Goal: Information Seeking & Learning: Learn about a topic

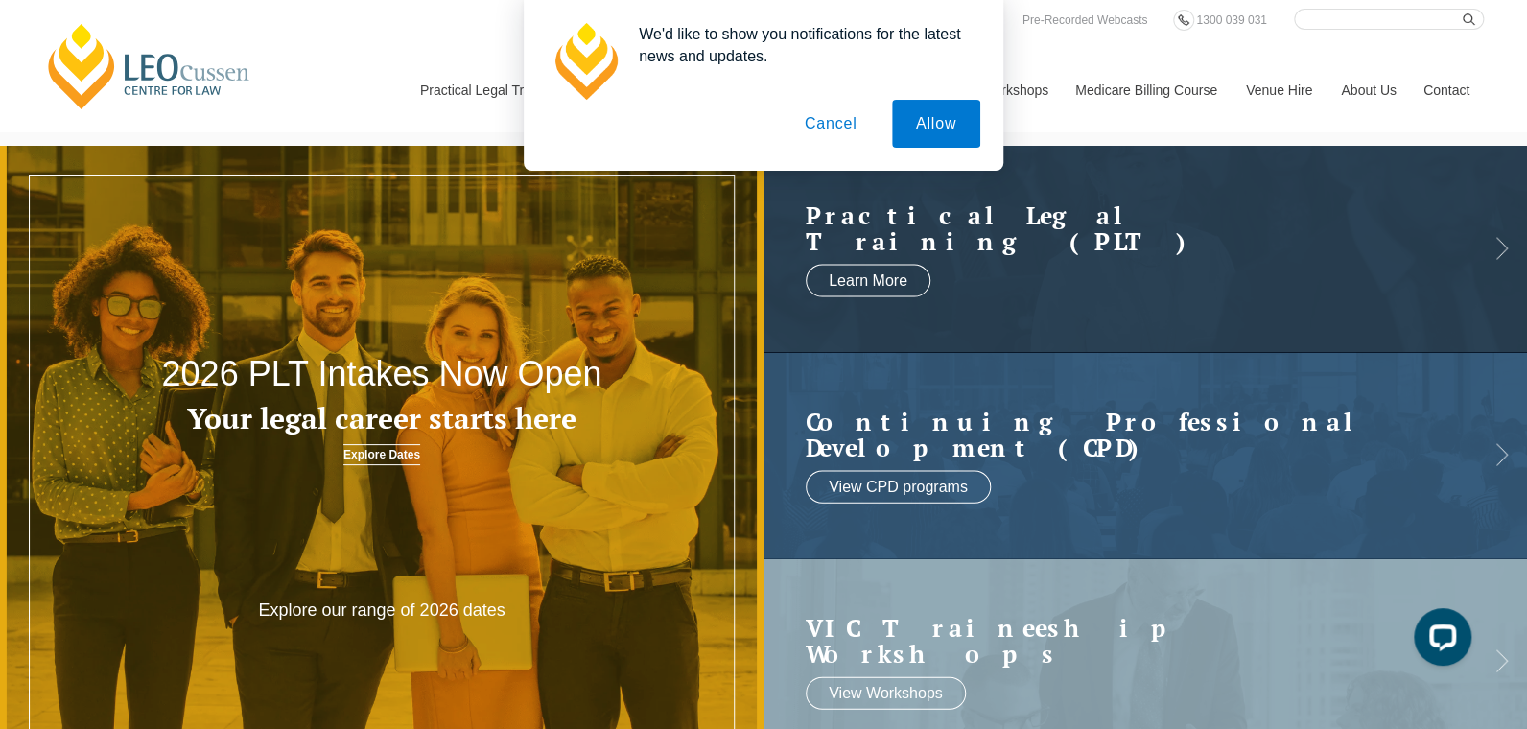
click at [939, 131] on button "Allow" at bounding box center [936, 124] width 88 height 48
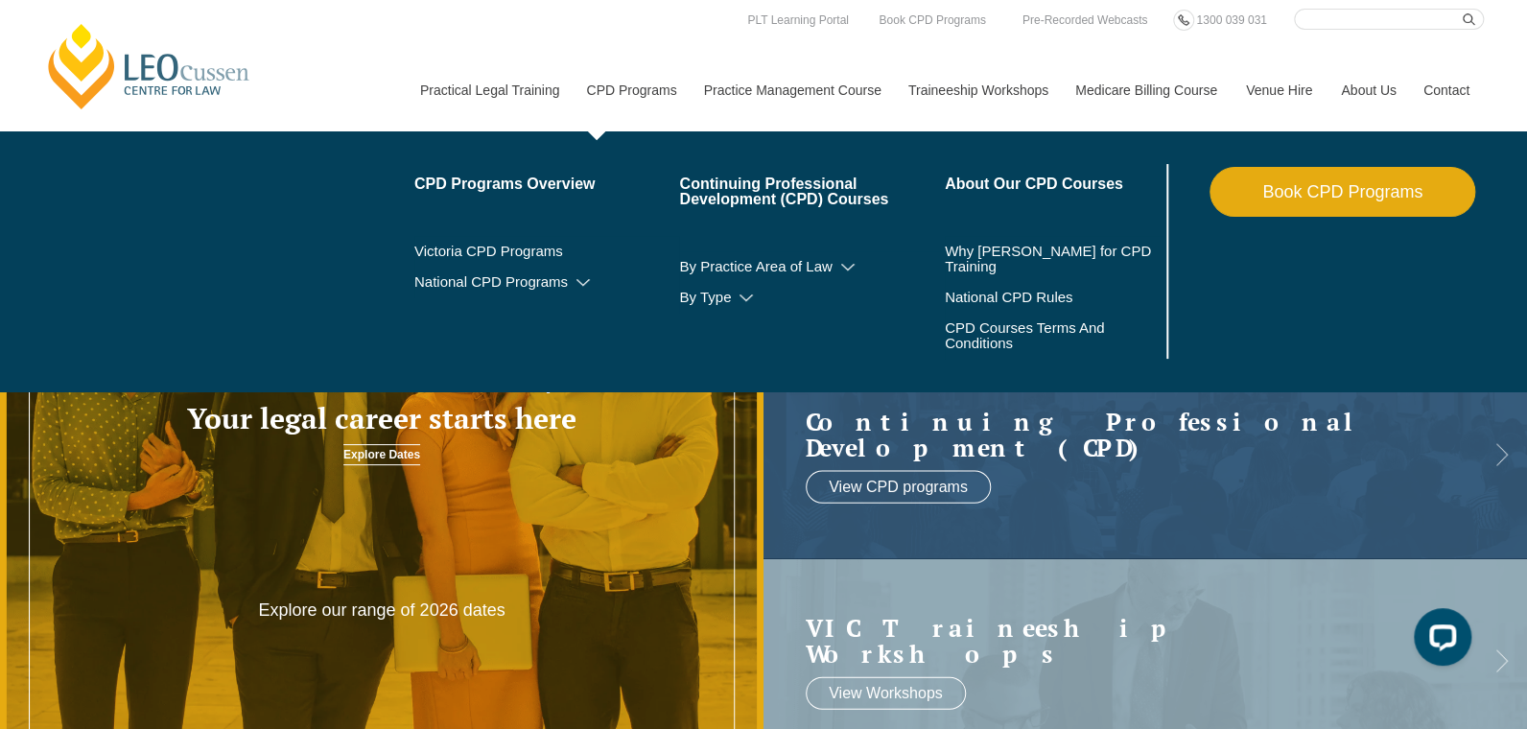
click at [1328, 203] on link "Book CPD Programs" at bounding box center [1342, 192] width 266 height 50
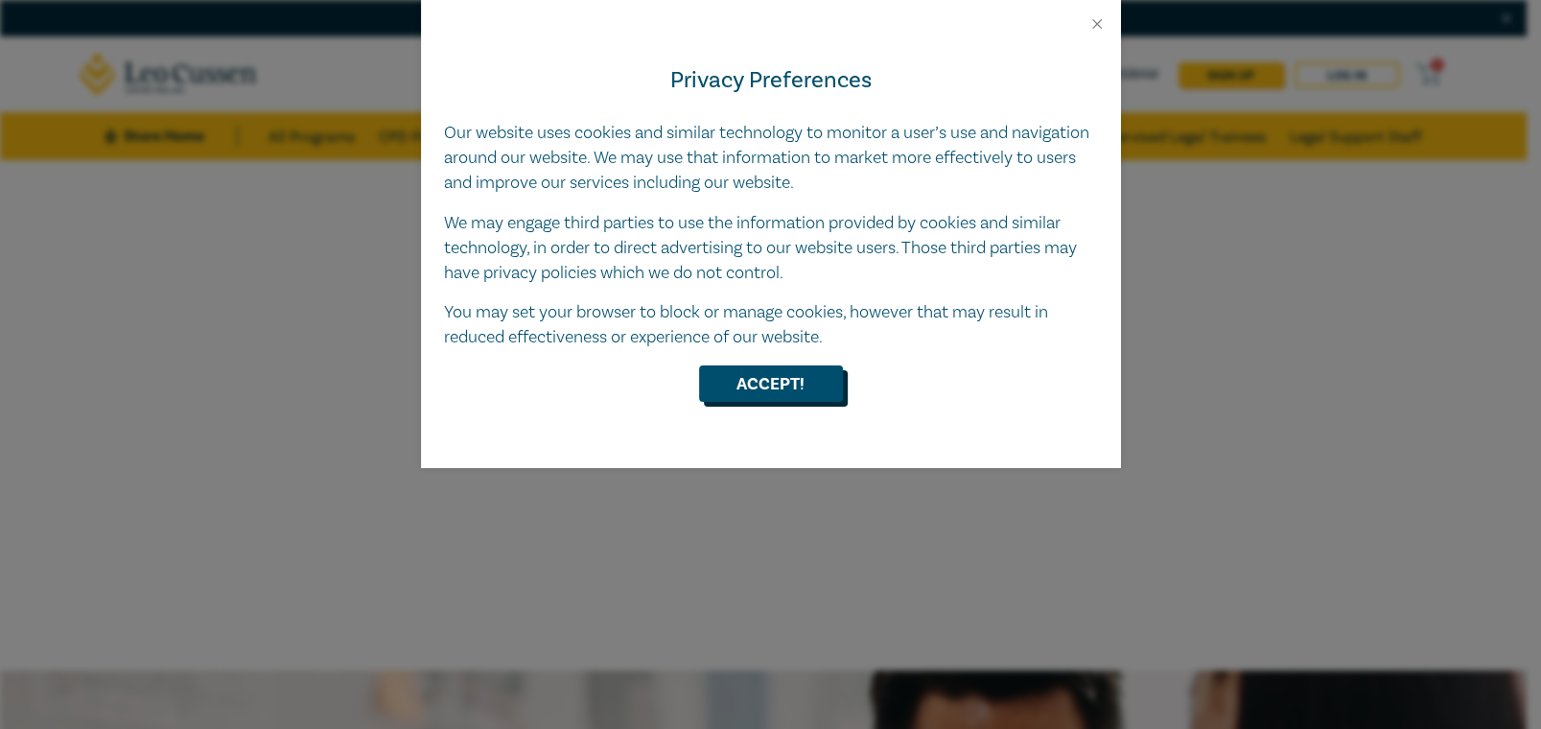
click at [784, 386] on button "Accept!" at bounding box center [771, 383] width 144 height 36
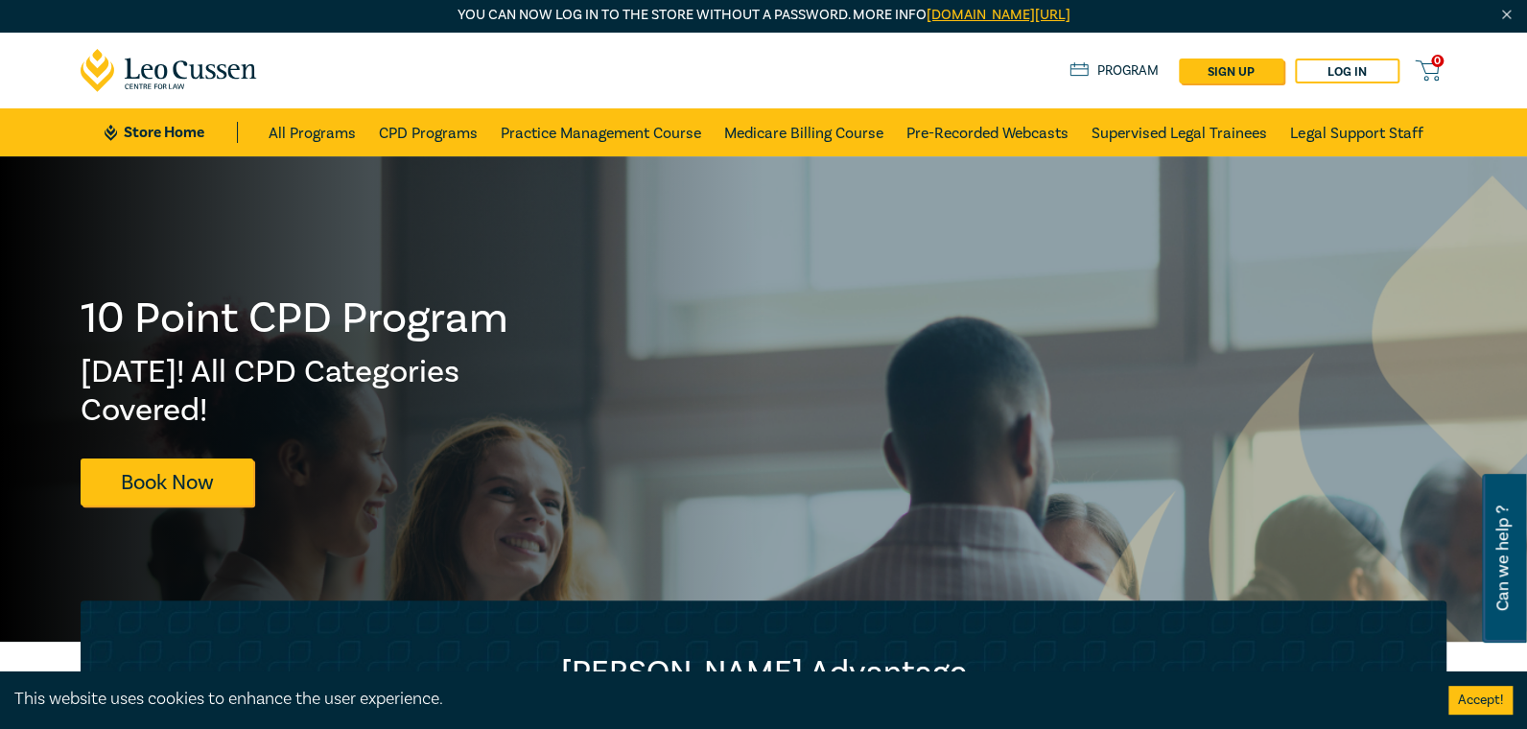
scroll to position [383, 0]
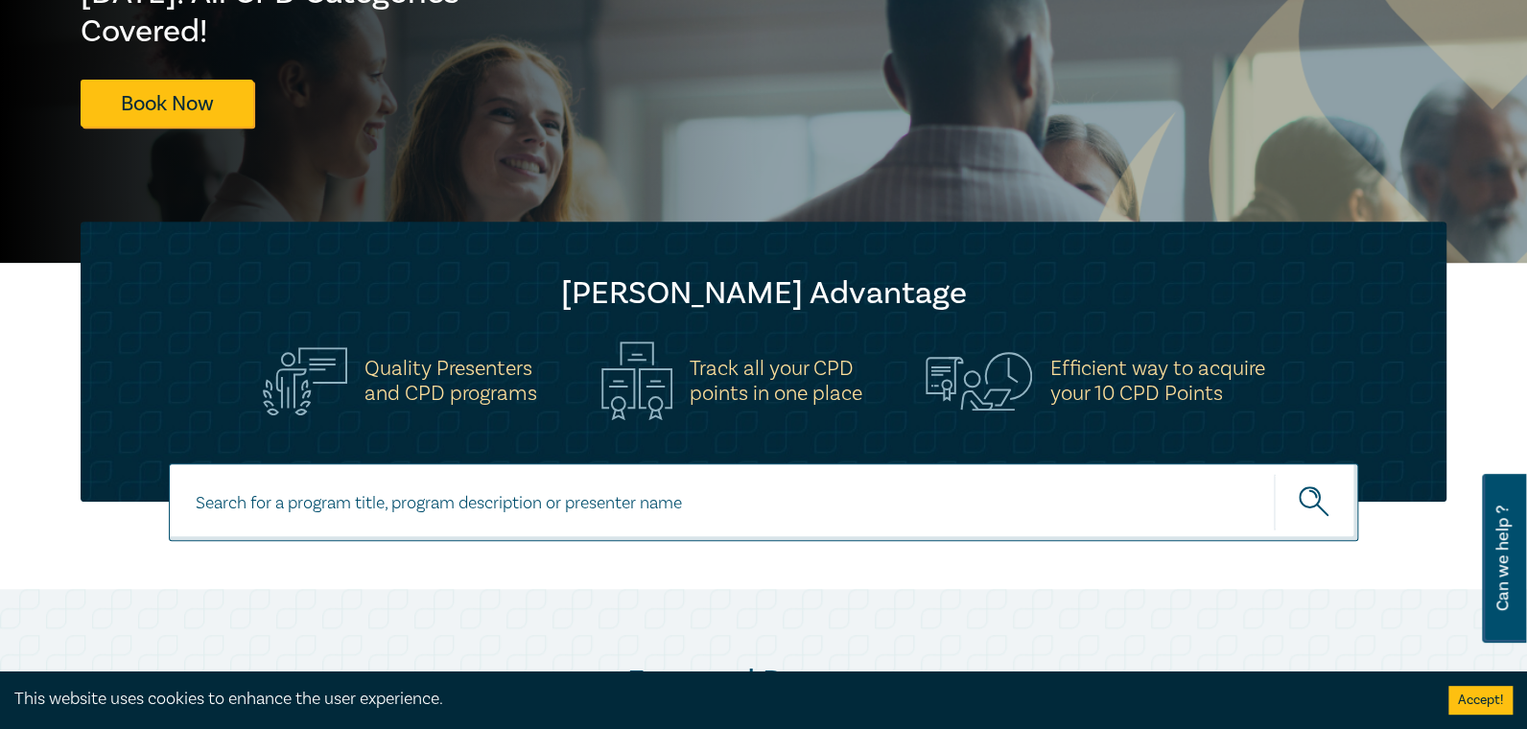
drag, startPoint x: 513, startPoint y: 514, endPoint x: 372, endPoint y: 474, distance: 146.6
click at [502, 505] on input at bounding box center [763, 502] width 1189 height 78
type input "Wills"
click at [1318, 499] on circle "submit" at bounding box center [1309, 497] width 20 height 20
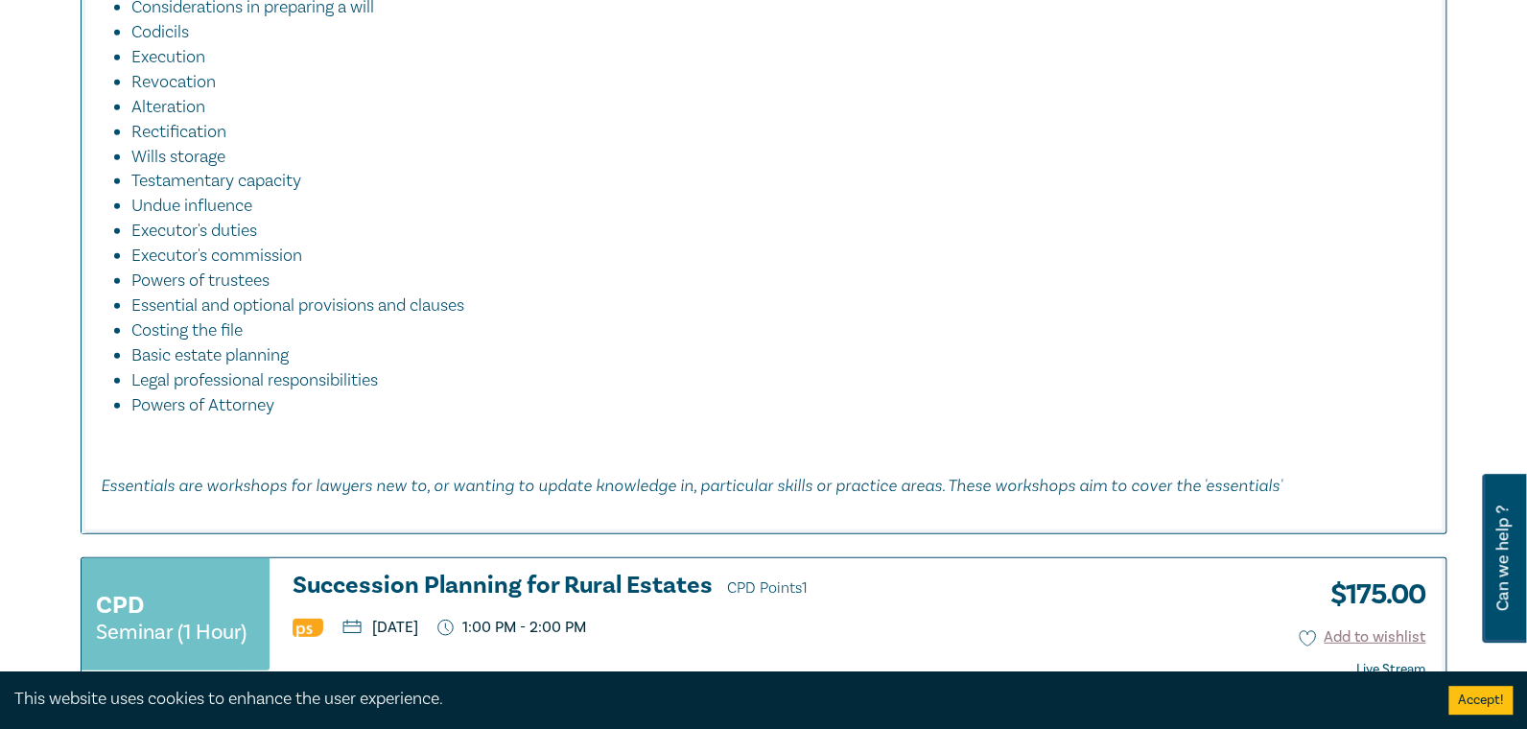
scroll to position [2588, 0]
